Goal: Task Accomplishment & Management: Complete application form

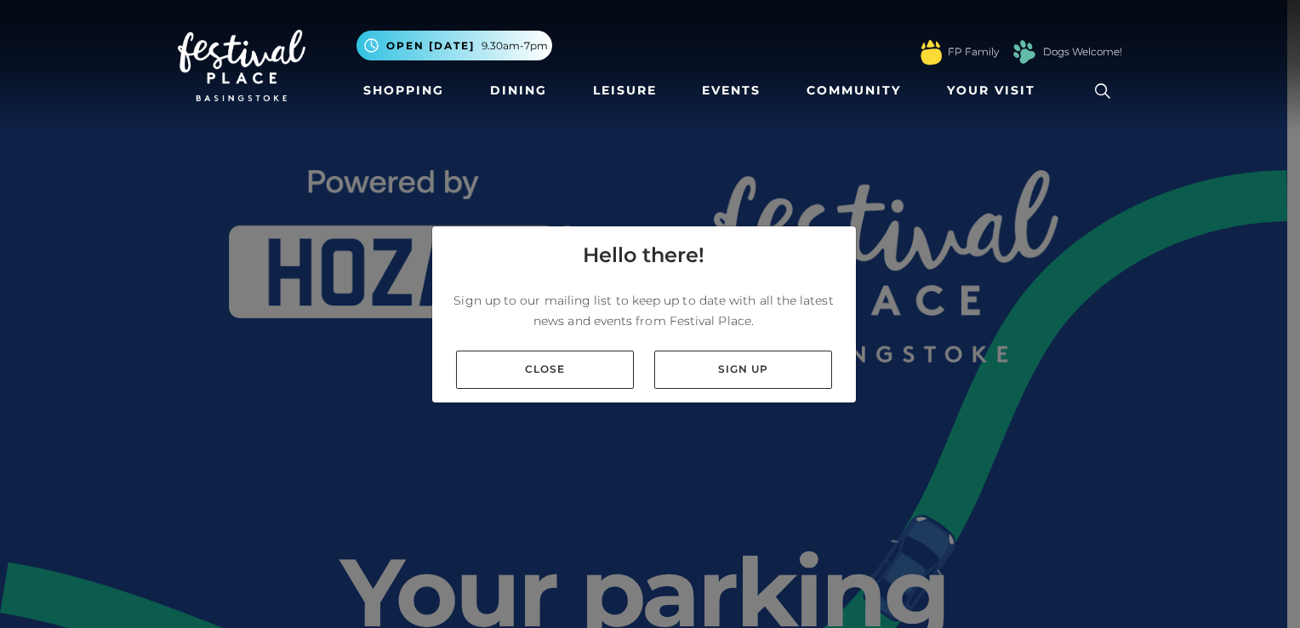
click at [891, 187] on div "Hello there! Sign up to our mailing list to keep up to date with all the latest…" at bounding box center [650, 314] width 1300 height 628
click at [610, 366] on link "Close" at bounding box center [545, 370] width 178 height 38
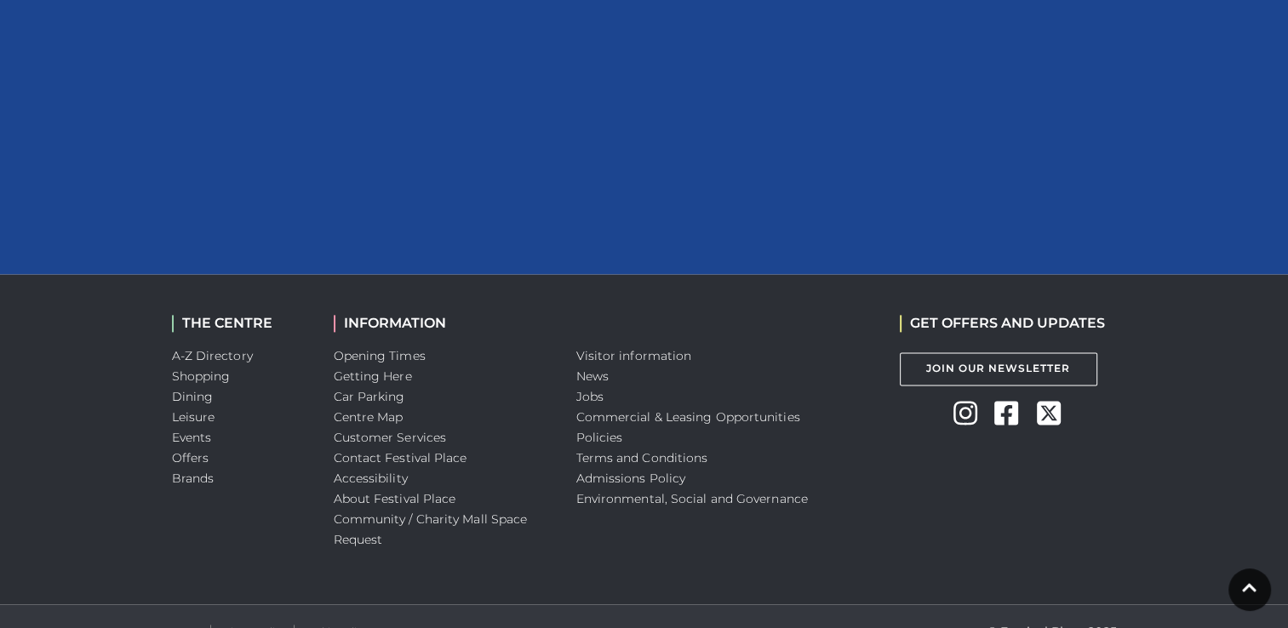
scroll to position [2128, 0]
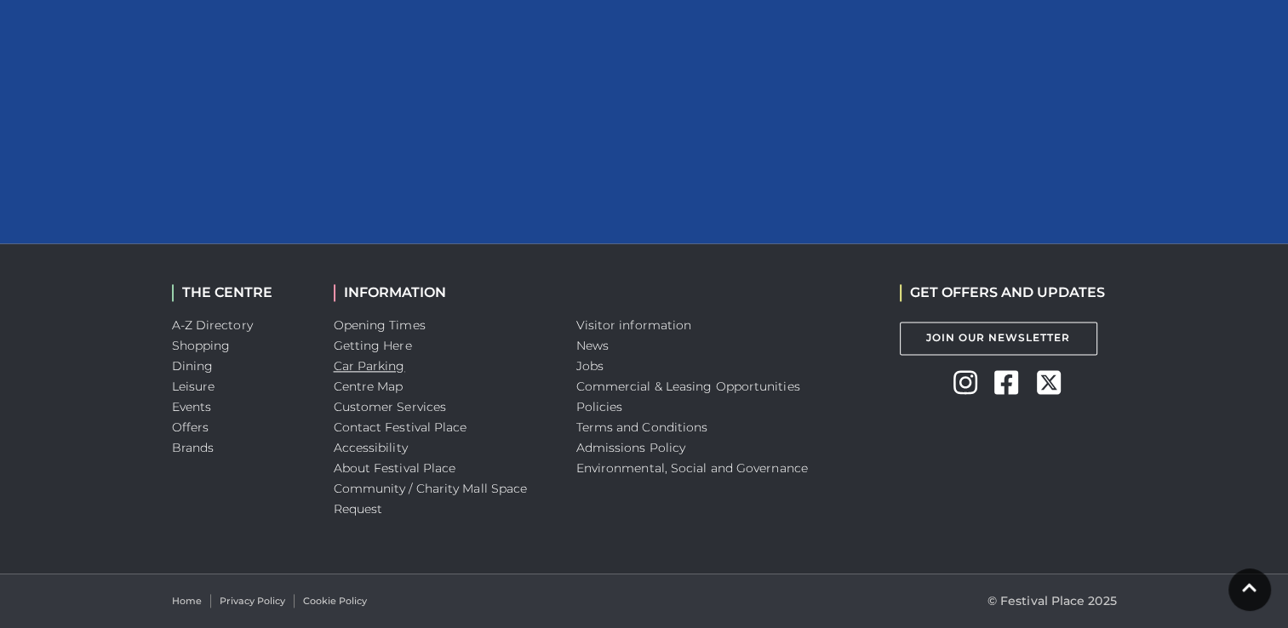
click at [387, 369] on link "Car Parking" at bounding box center [369, 365] width 71 height 15
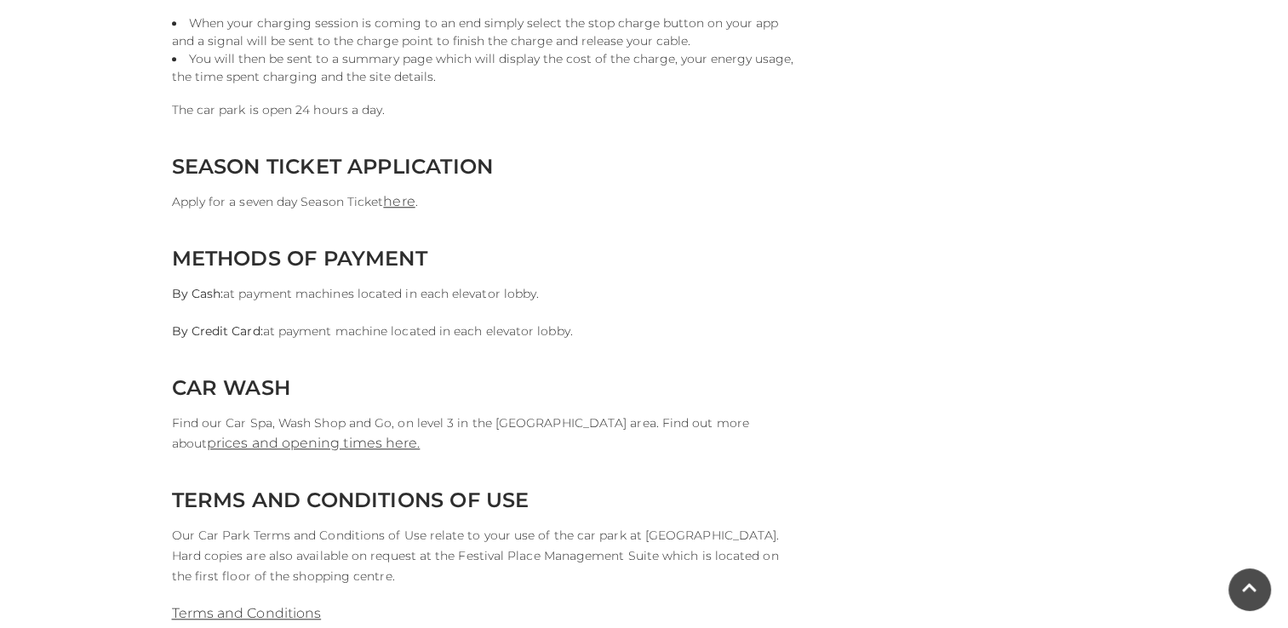
scroll to position [1532, 0]
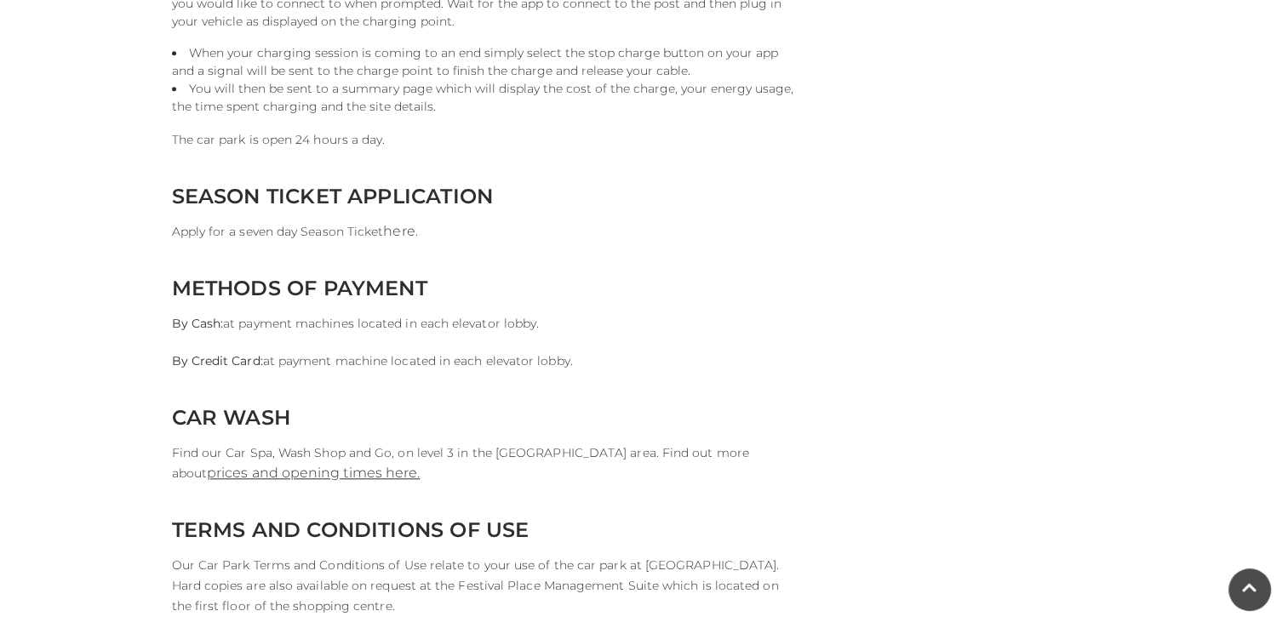
click at [402, 236] on link "here" at bounding box center [398, 231] width 31 height 16
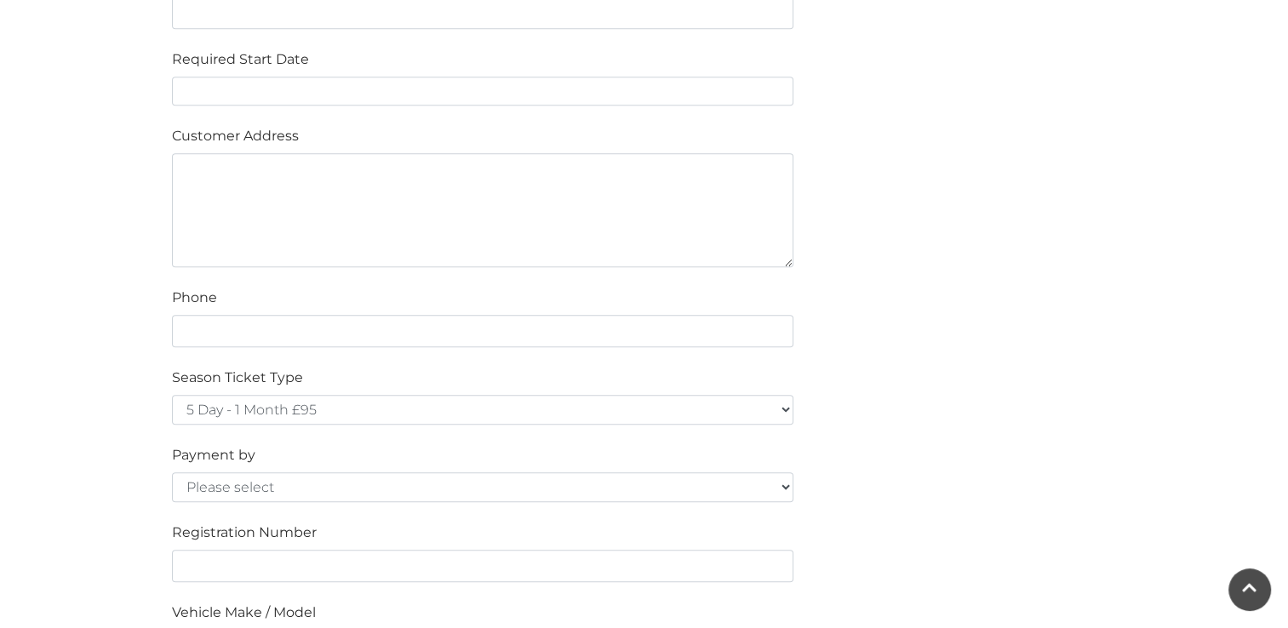
scroll to position [1021, 0]
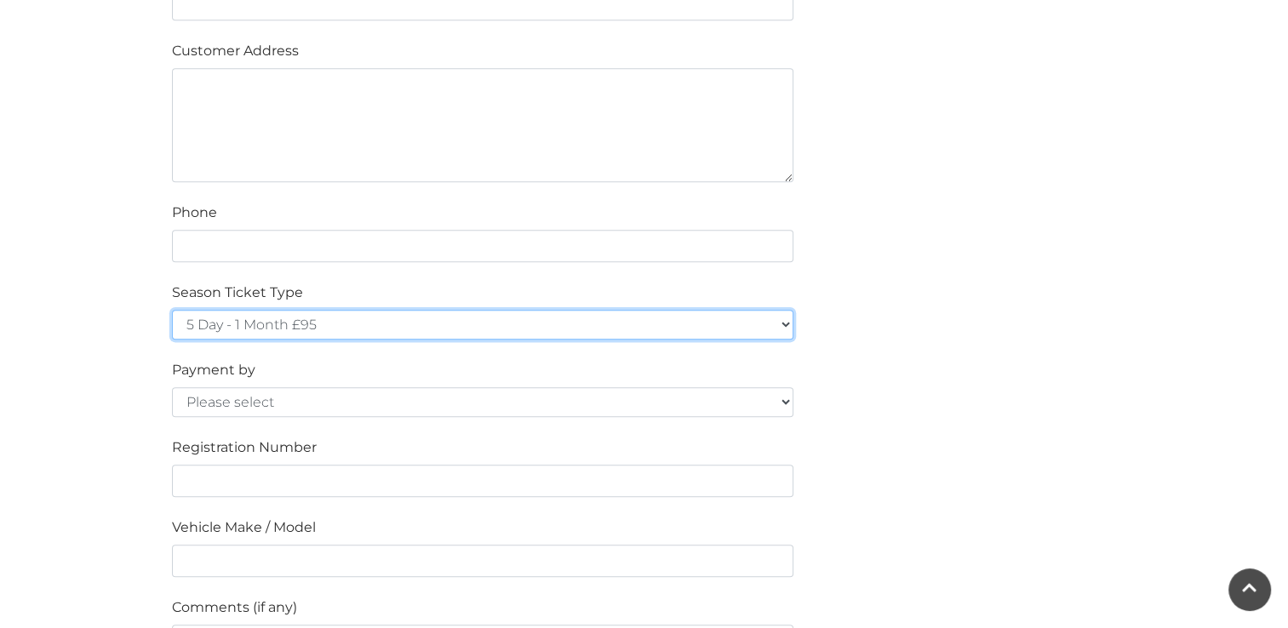
click at [780, 325] on select "5 Day - 1 Month £95 5 Day - 3 Months £270 (£90 a month standing order) 5 Day - …" at bounding box center [482, 325] width 621 height 30
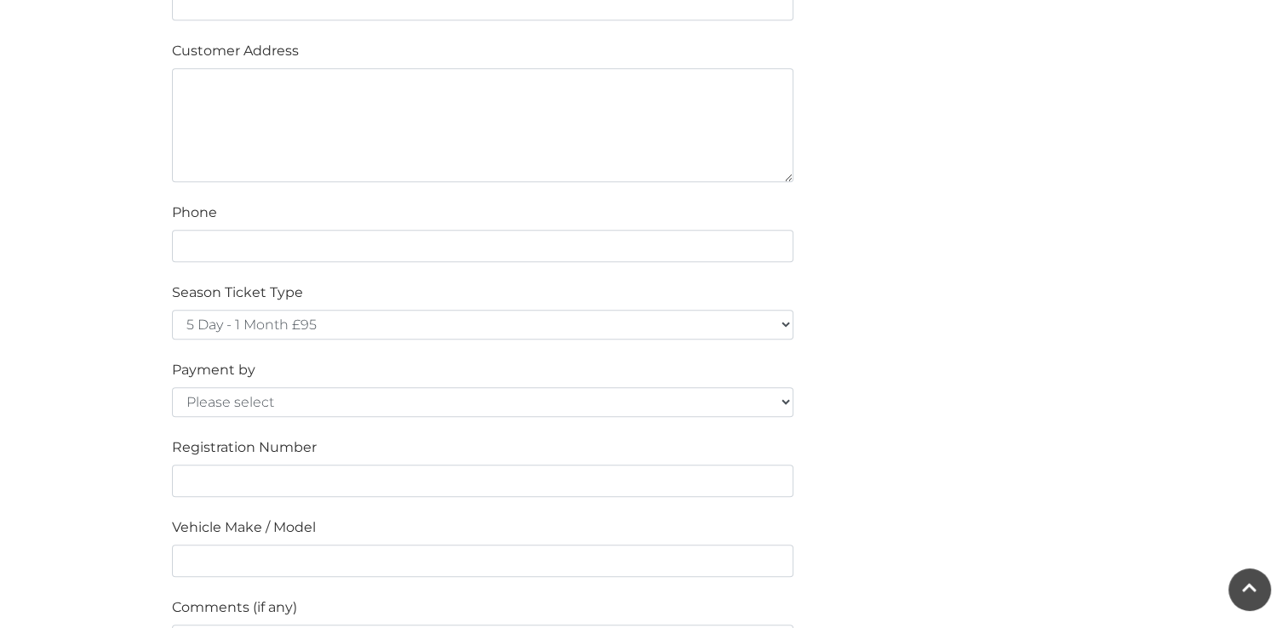
click at [976, 441] on div "Please fill in the below form to apply for a Festival Place Parking Season Tick…" at bounding box center [644, 213] width 970 height 1464
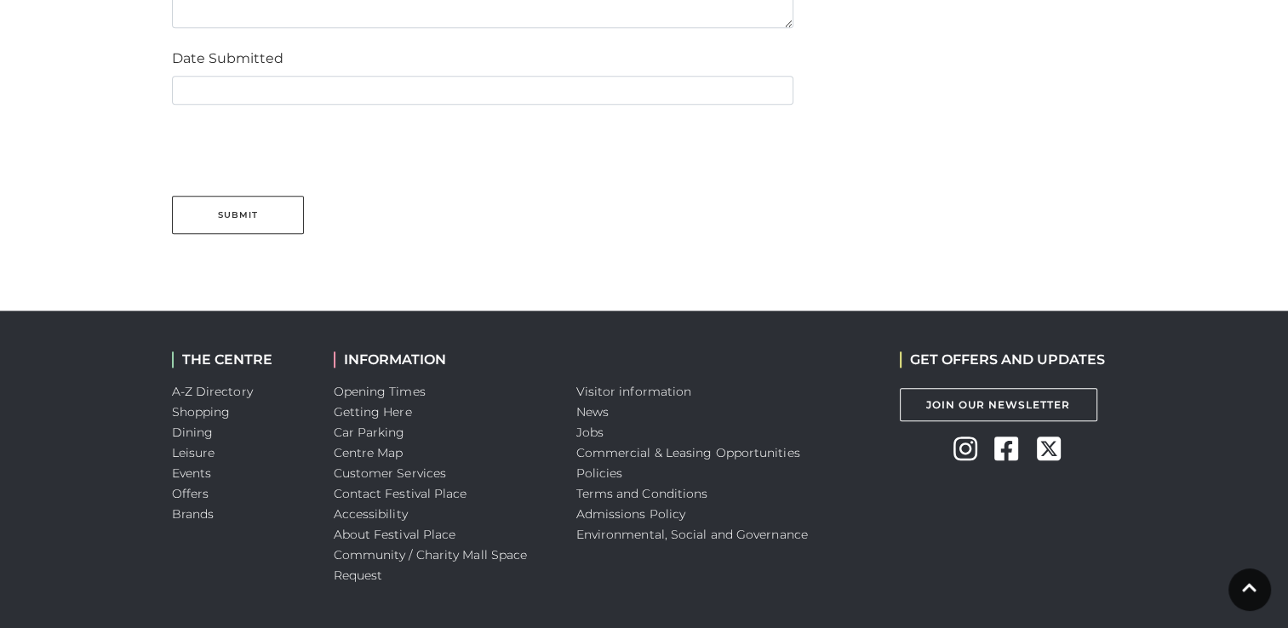
scroll to position [1702, 0]
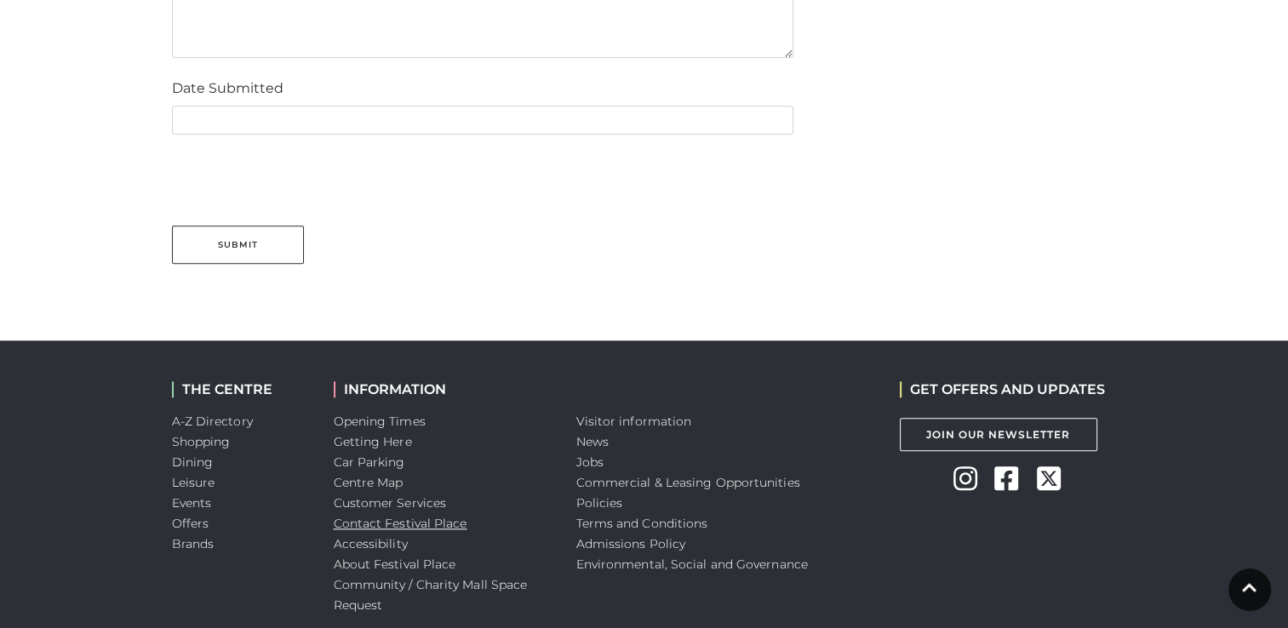
click at [405, 519] on link "Contact Festival Place" at bounding box center [401, 523] width 134 height 15
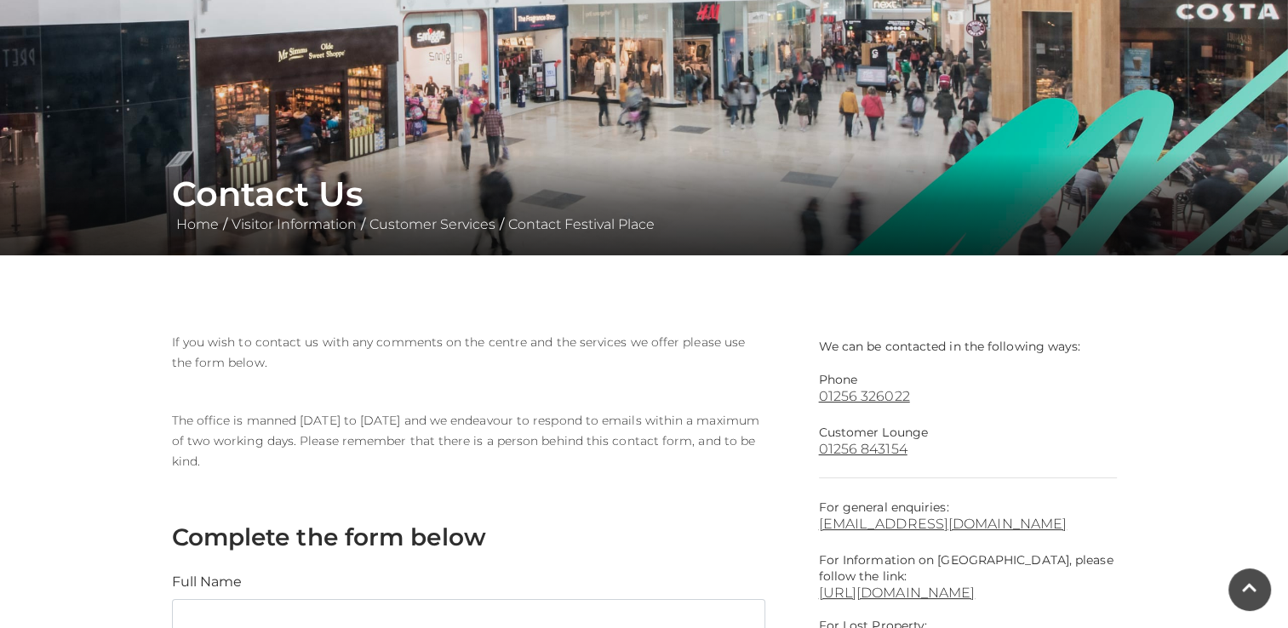
scroll to position [255, 0]
